Goal: Browse casually

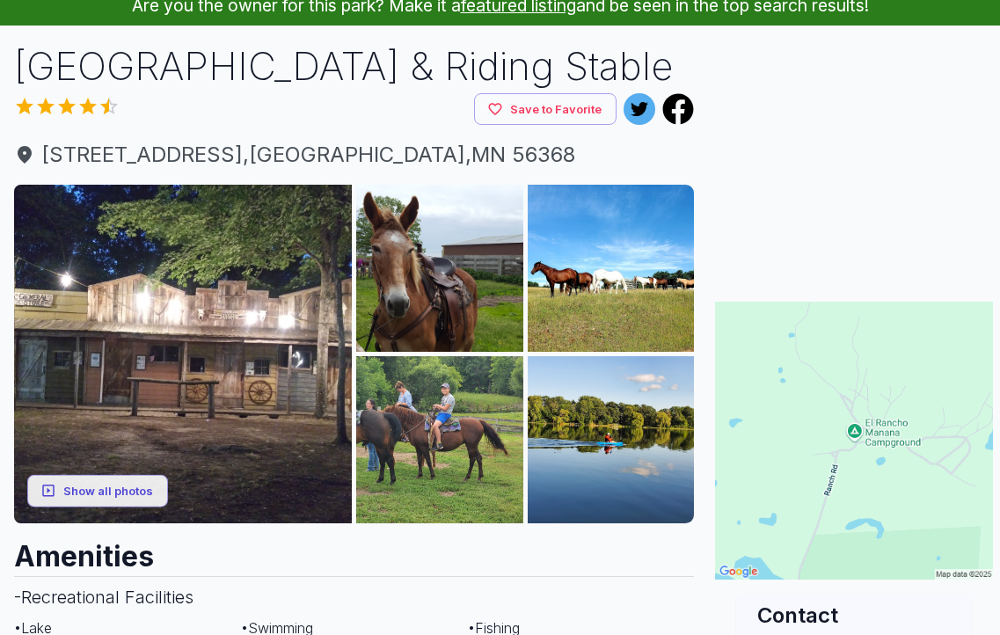
scroll to position [176, 0]
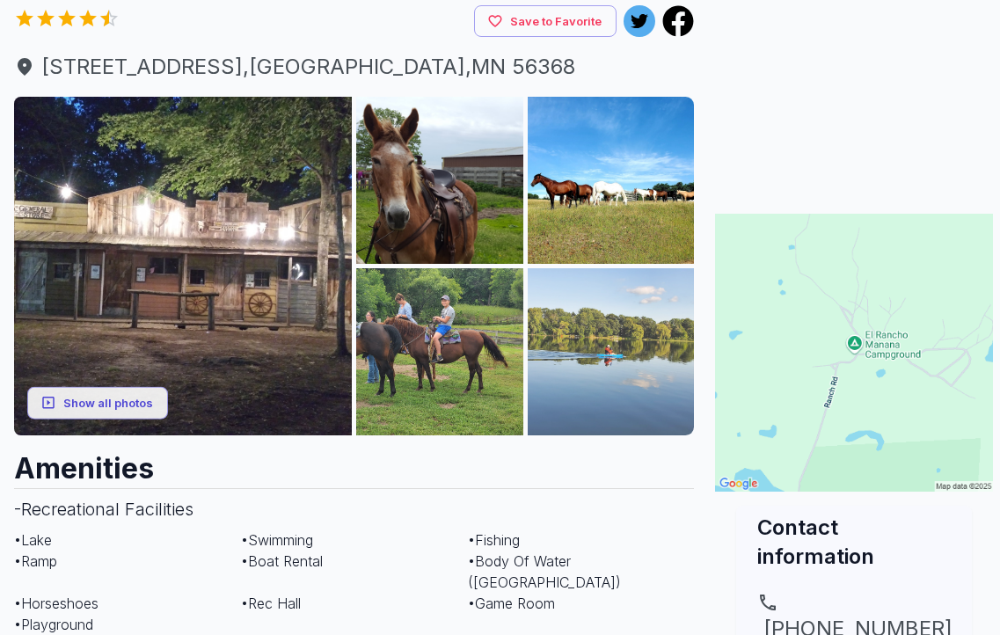
click at [600, 371] on img at bounding box center [611, 351] width 167 height 167
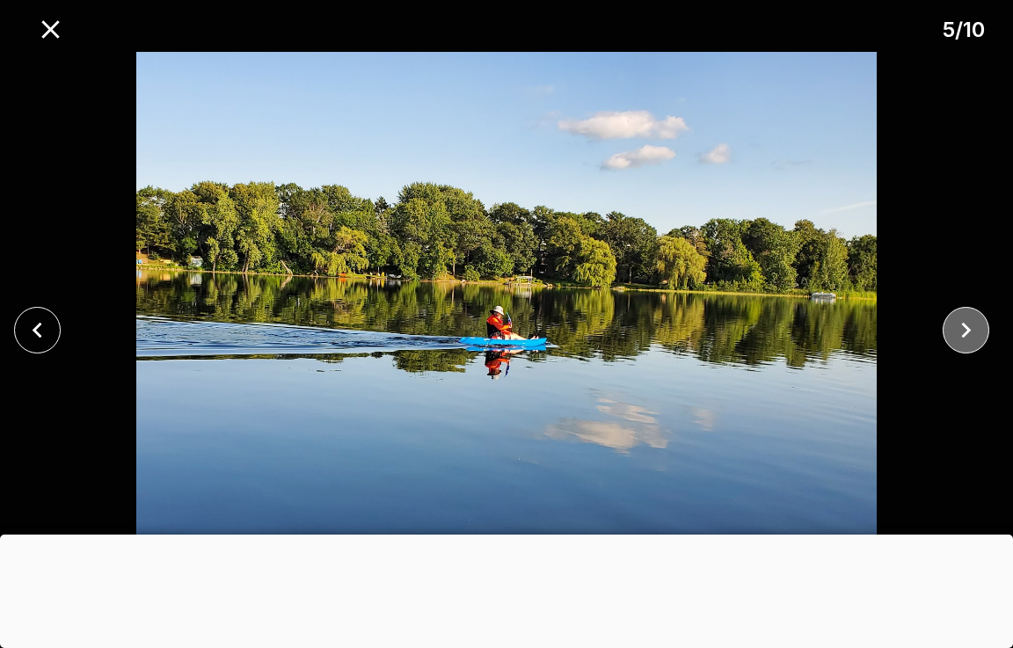
click at [964, 322] on icon "close" at bounding box center [966, 330] width 31 height 31
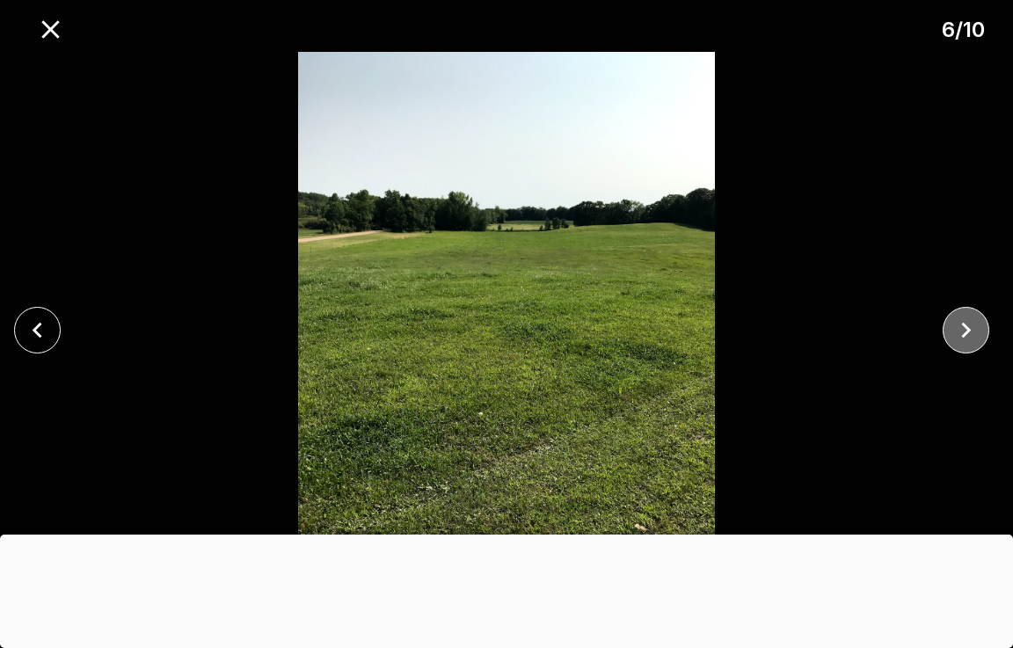
click at [964, 322] on icon "close" at bounding box center [966, 330] width 31 height 31
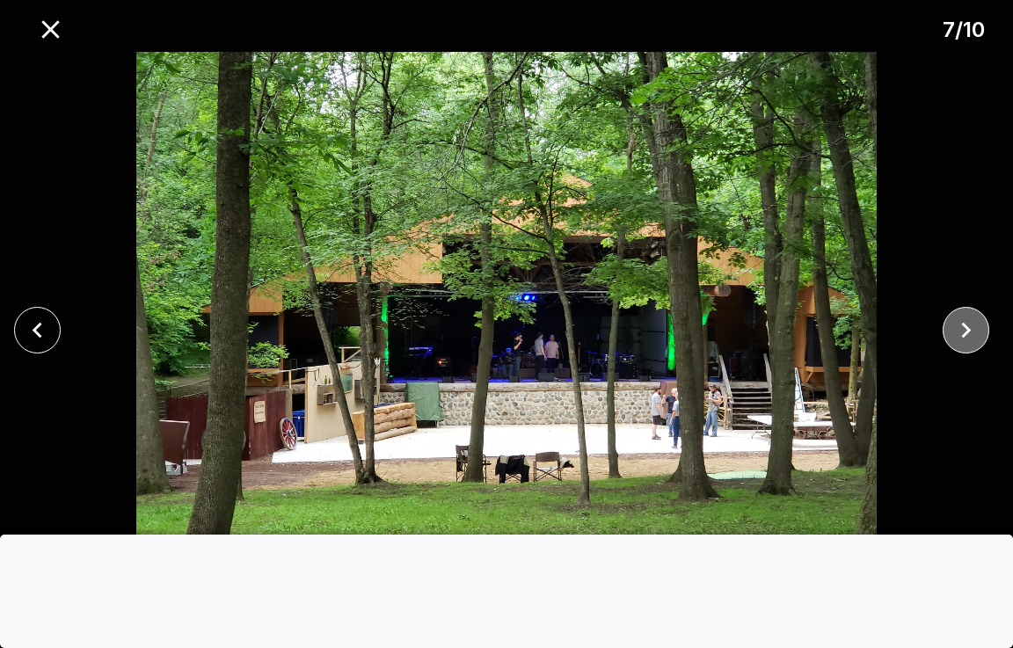
click at [964, 322] on icon "close" at bounding box center [966, 330] width 31 height 31
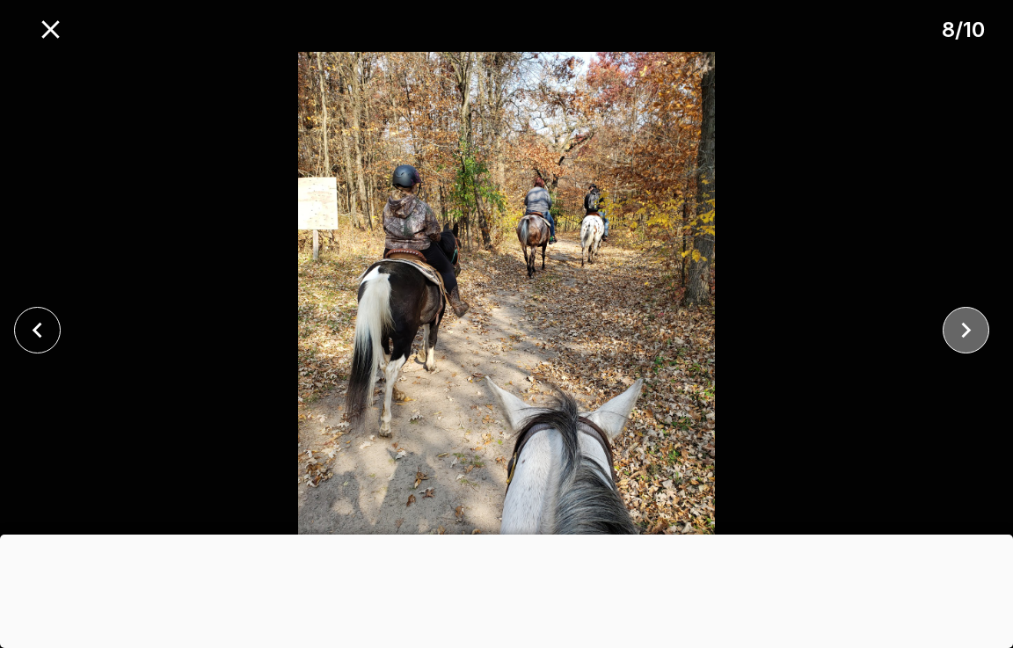
click at [964, 322] on icon "close" at bounding box center [966, 330] width 31 height 31
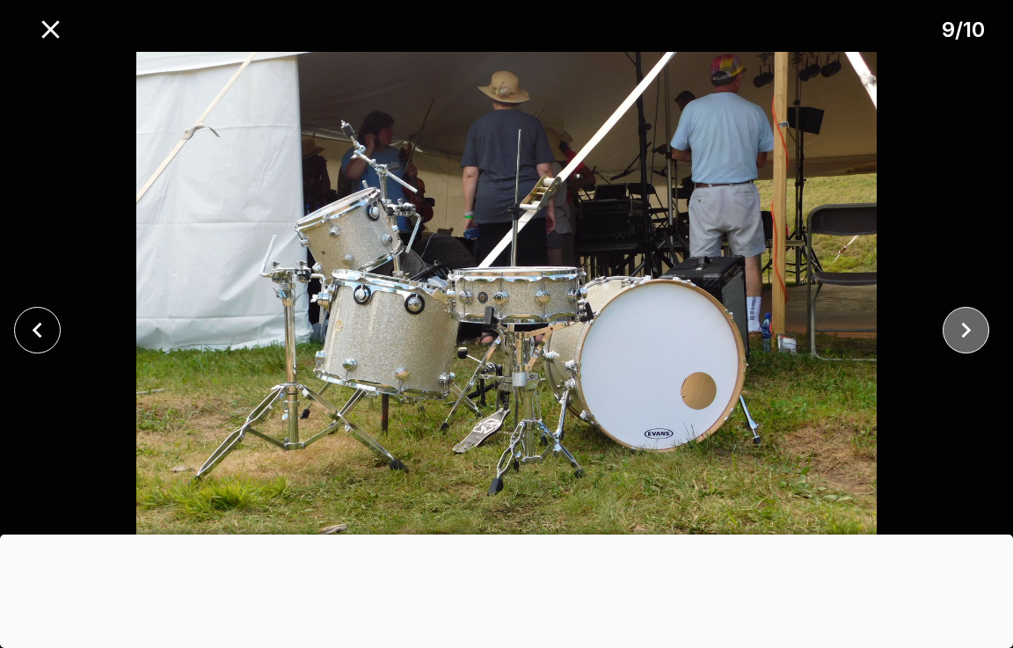
click at [964, 322] on icon "close" at bounding box center [966, 330] width 31 height 31
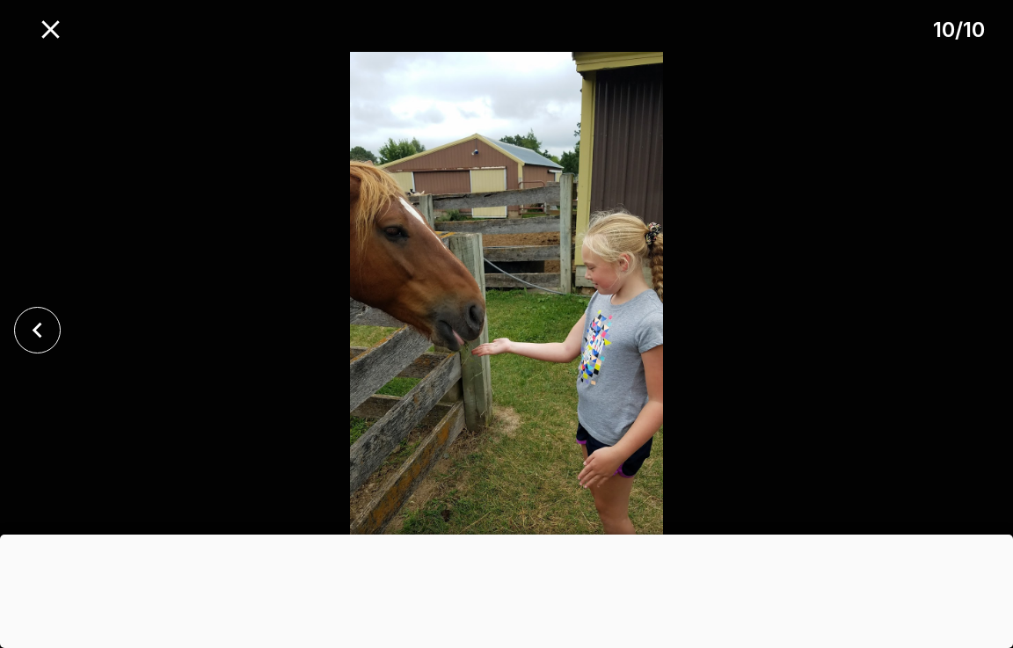
click at [964, 322] on div at bounding box center [506, 330] width 1013 height 556
click at [38, 315] on icon "close" at bounding box center [37, 330] width 31 height 31
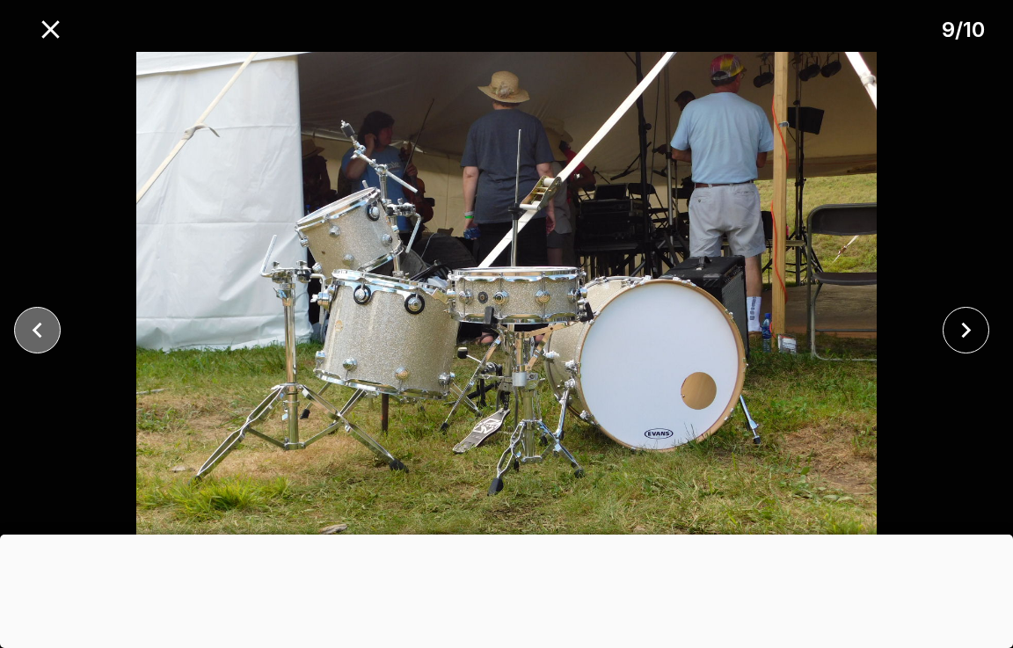
click at [38, 315] on icon "close" at bounding box center [37, 330] width 31 height 31
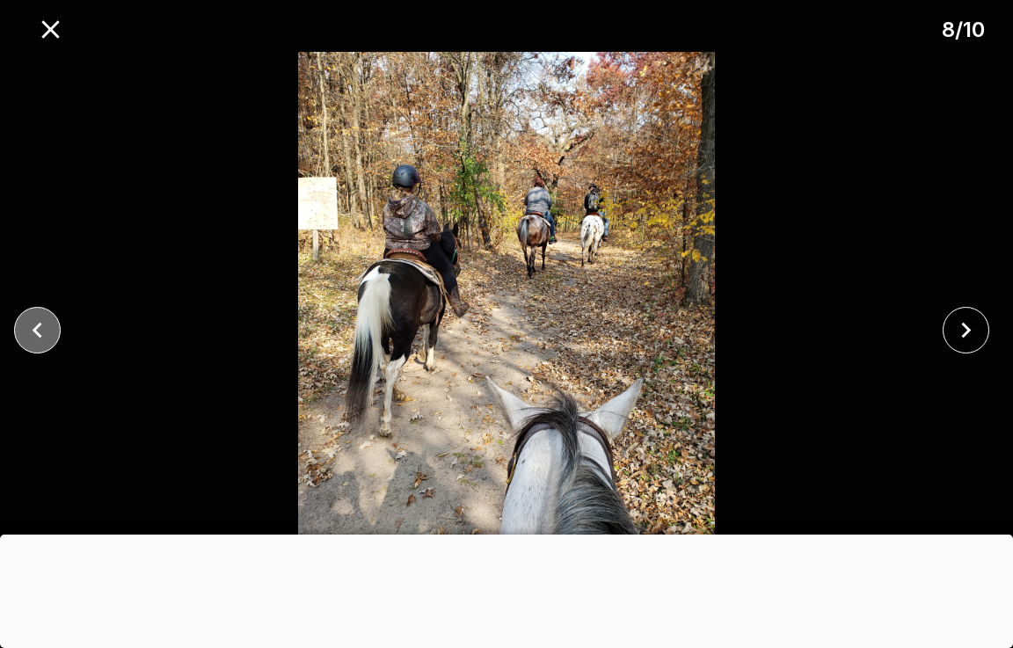
click at [38, 315] on icon "close" at bounding box center [37, 330] width 31 height 31
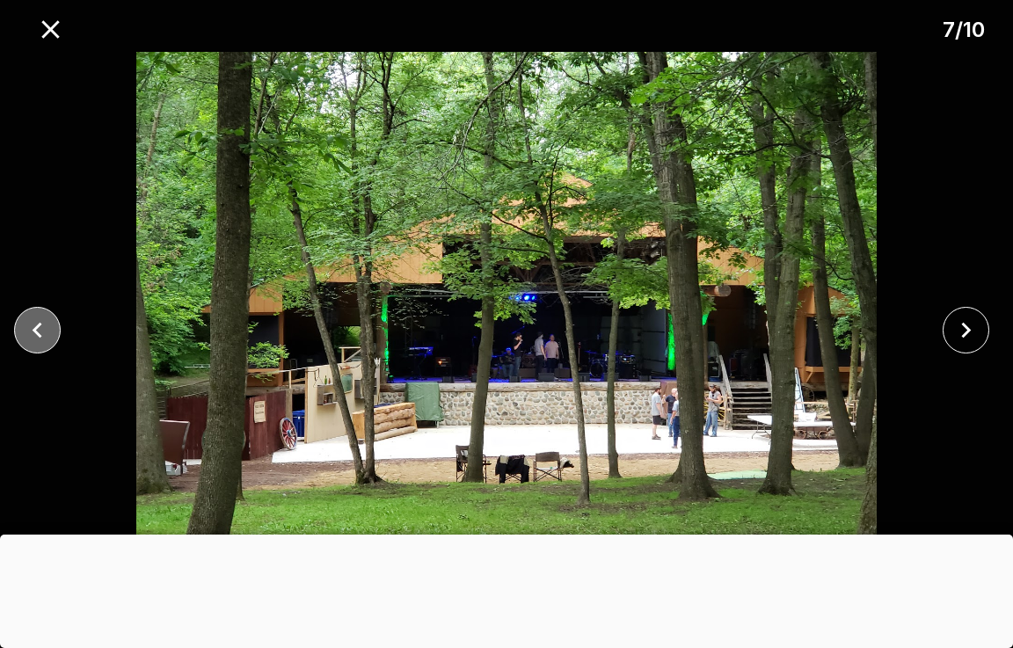
click at [38, 315] on icon "close" at bounding box center [37, 330] width 31 height 31
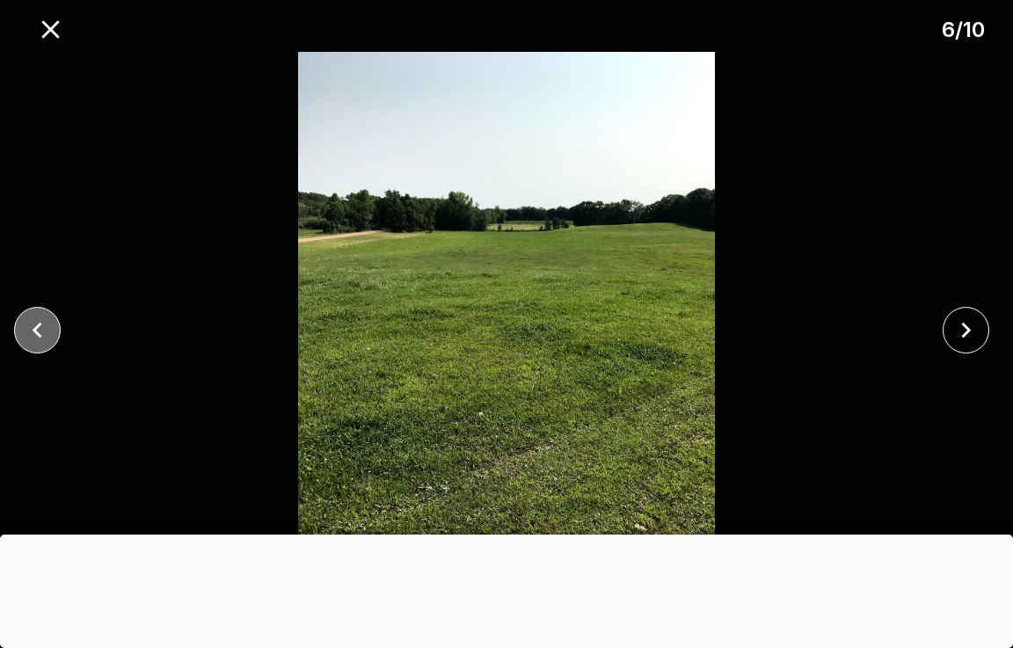
click at [38, 315] on icon "close" at bounding box center [37, 330] width 31 height 31
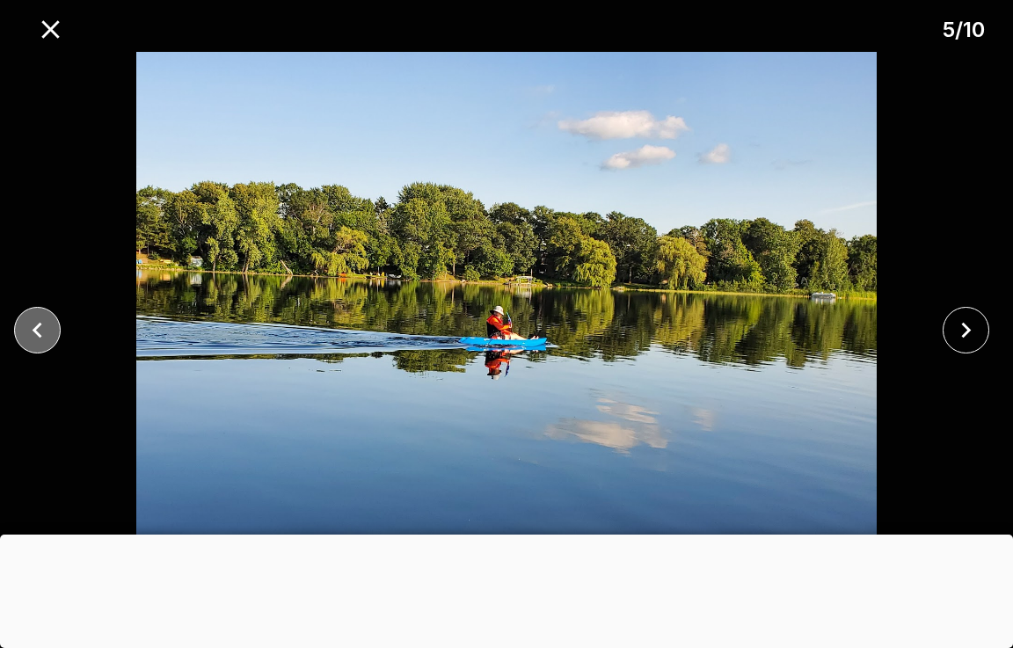
click at [38, 315] on icon "close" at bounding box center [37, 330] width 31 height 31
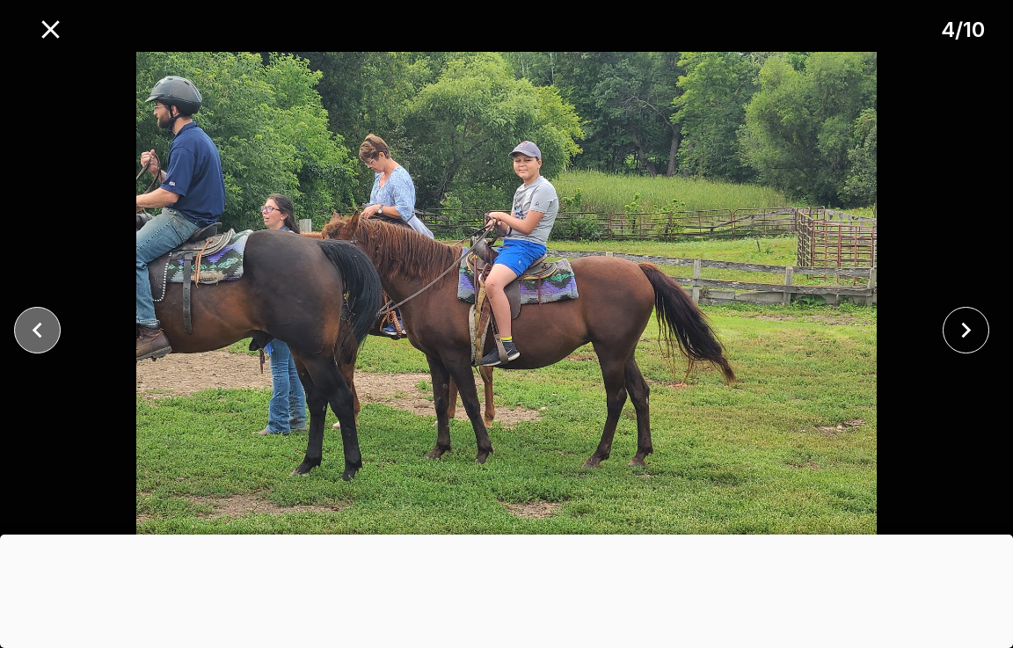
click at [38, 315] on icon "close" at bounding box center [37, 330] width 31 height 31
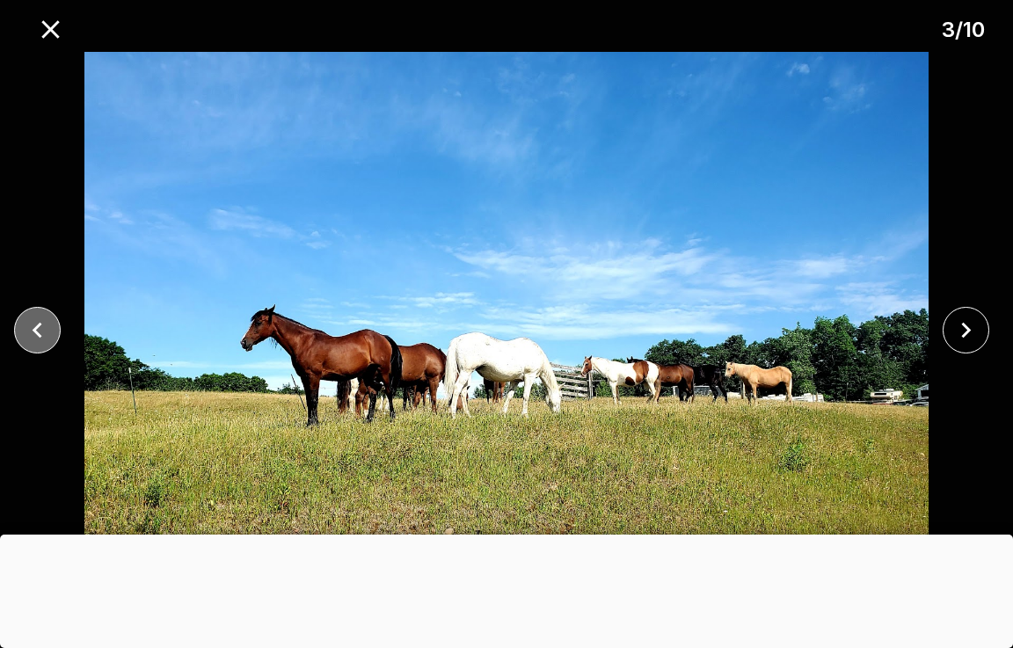
click at [38, 315] on icon "close" at bounding box center [37, 330] width 31 height 31
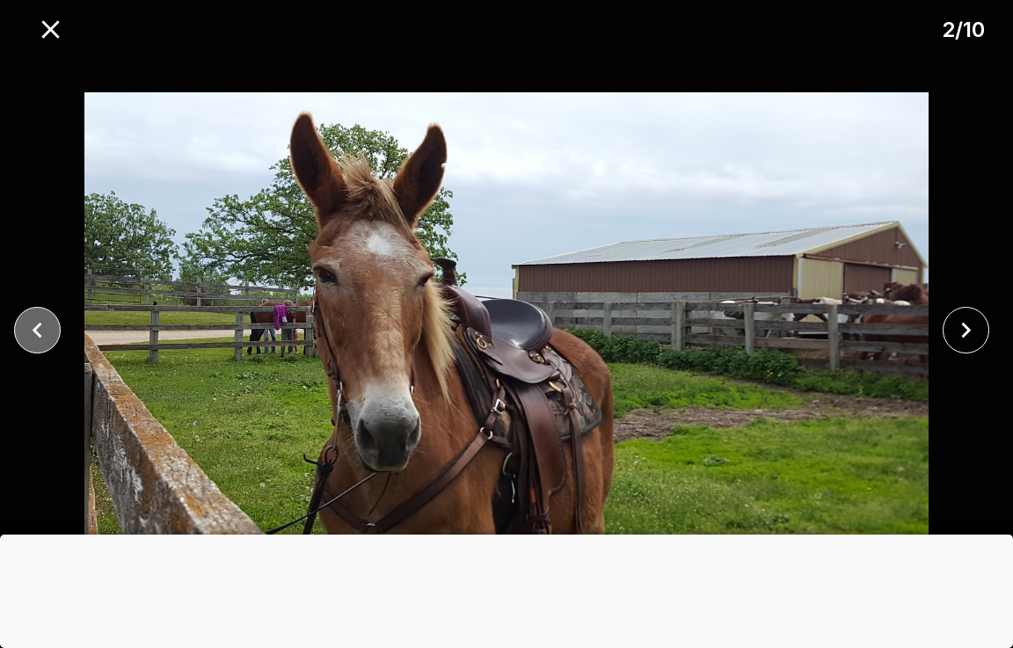
click at [38, 315] on icon "close" at bounding box center [37, 330] width 31 height 31
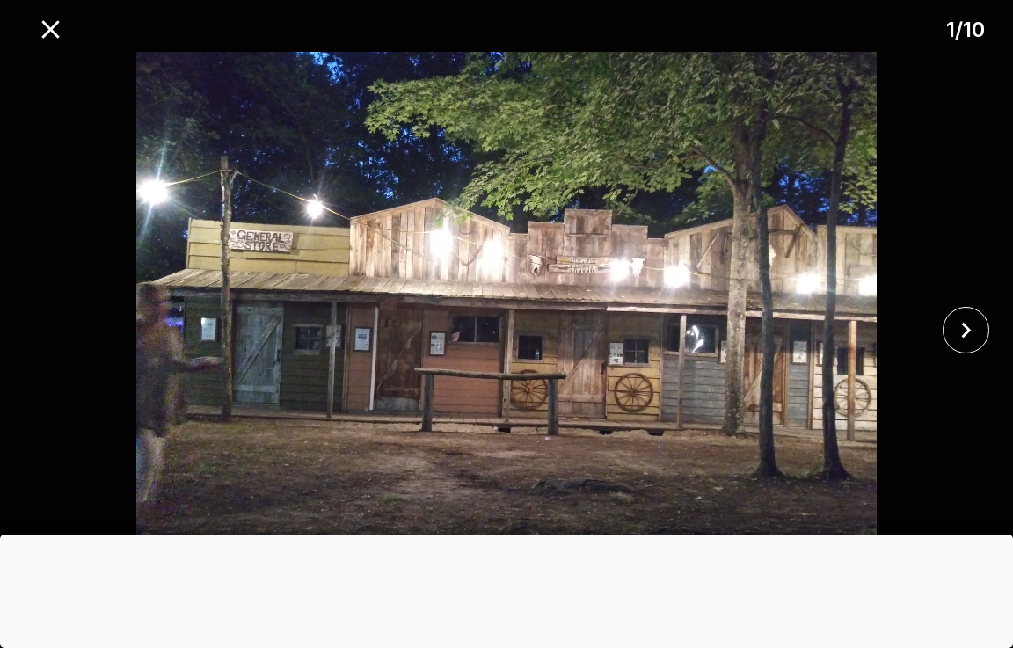
click at [38, 315] on div at bounding box center [506, 330] width 1013 height 556
click at [52, 29] on icon "close" at bounding box center [50, 29] width 18 height 18
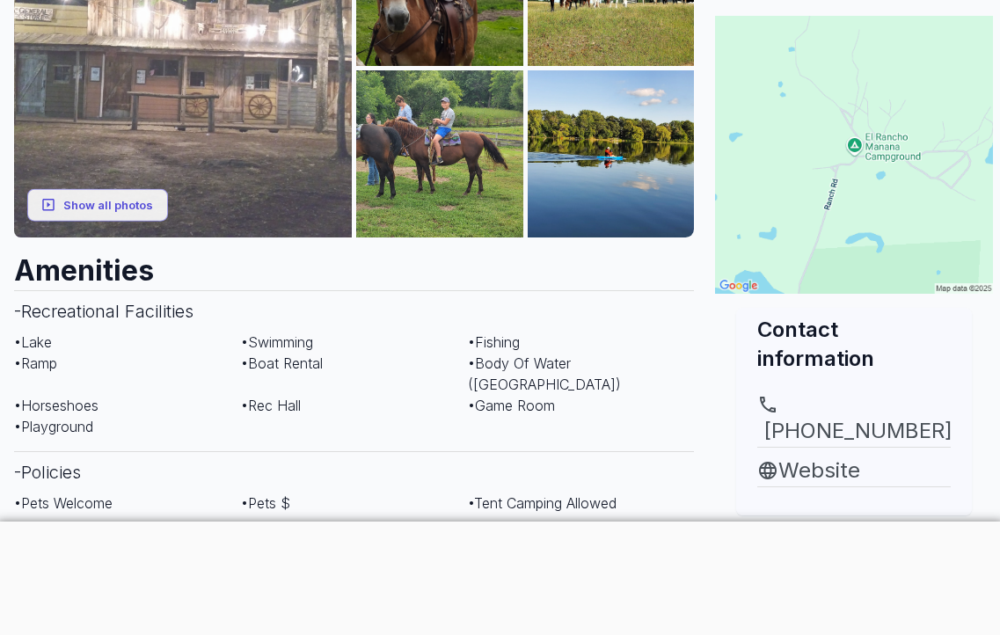
scroll to position [352, 0]
